Goal: Task Accomplishment & Management: Use online tool/utility

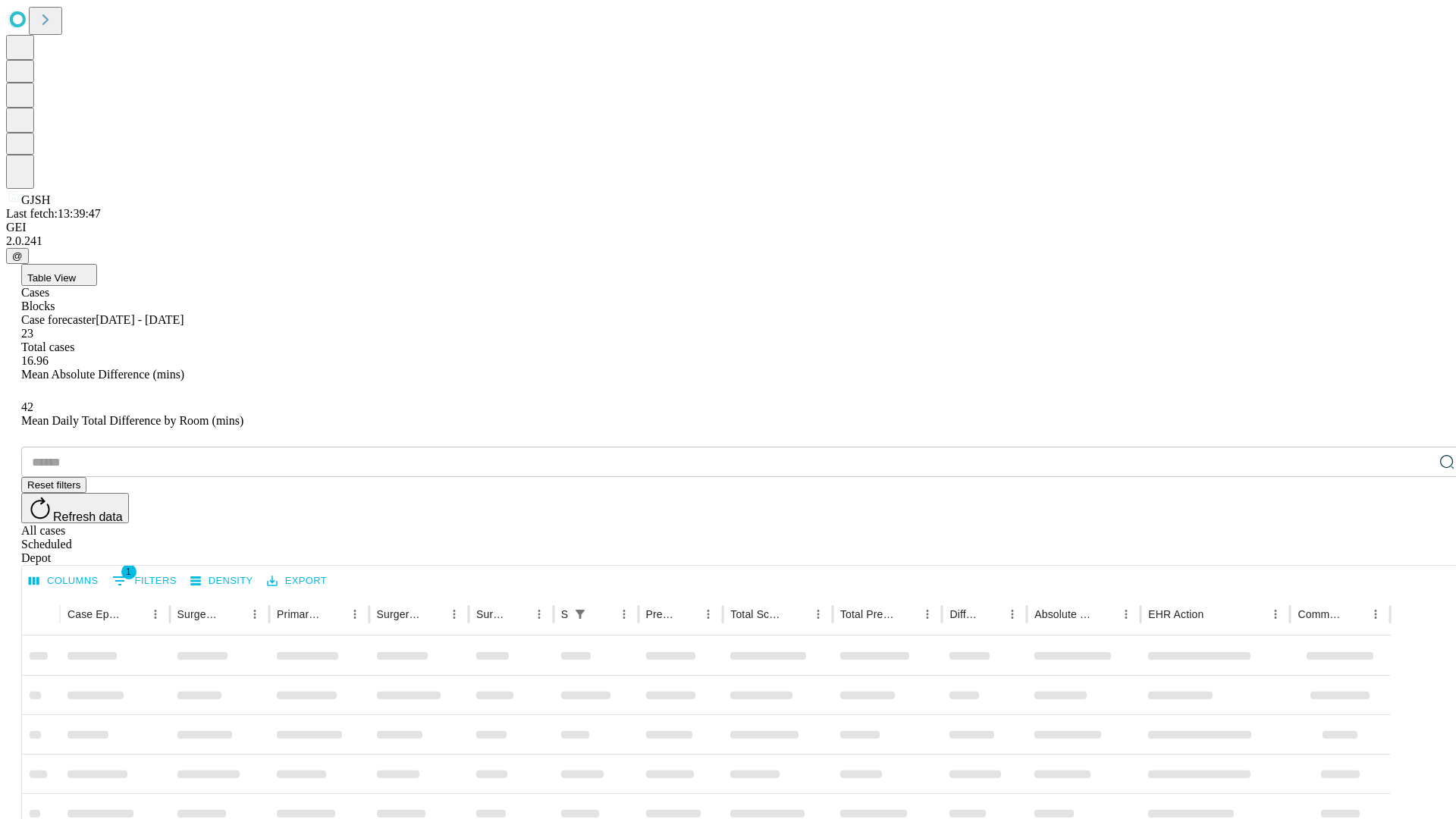
click at [76, 272] on span "Table View" at bounding box center [52, 277] width 48 height 11
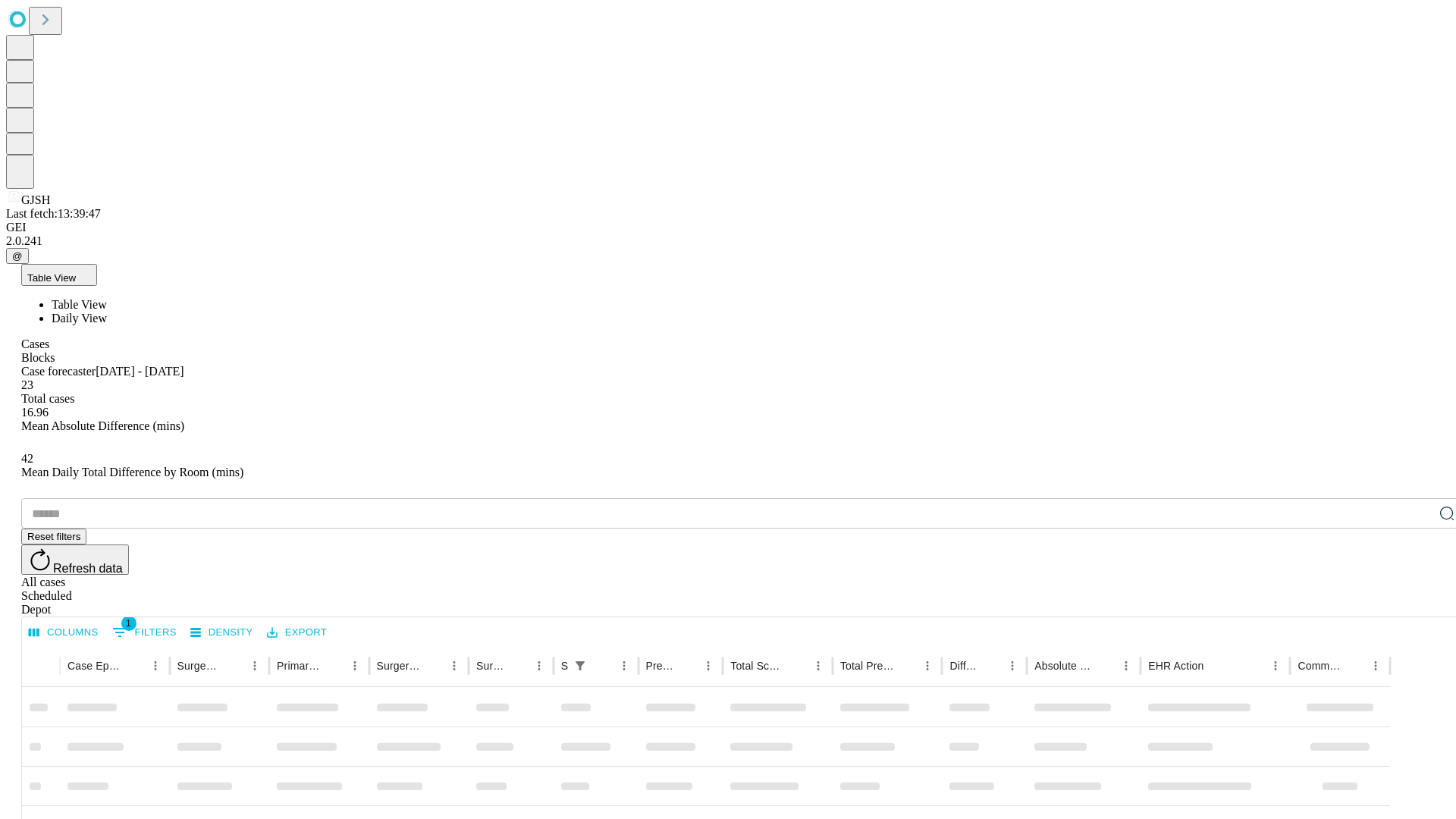
click at [107, 312] on span "Daily View" at bounding box center [79, 318] width 55 height 13
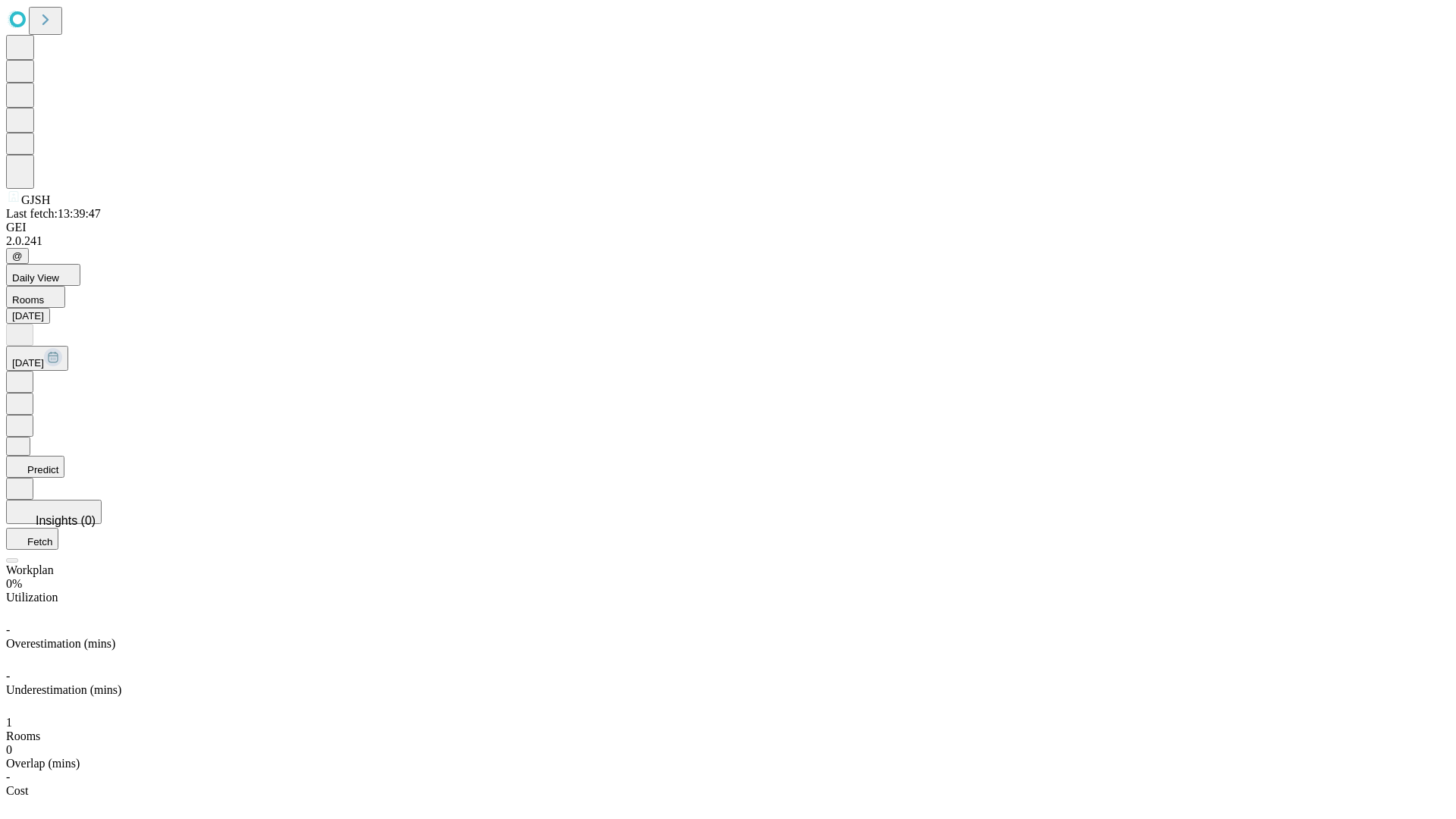
click at [65, 456] on button "Predict" at bounding box center [35, 467] width 59 height 22
